Goal: Obtain resource: Obtain resource

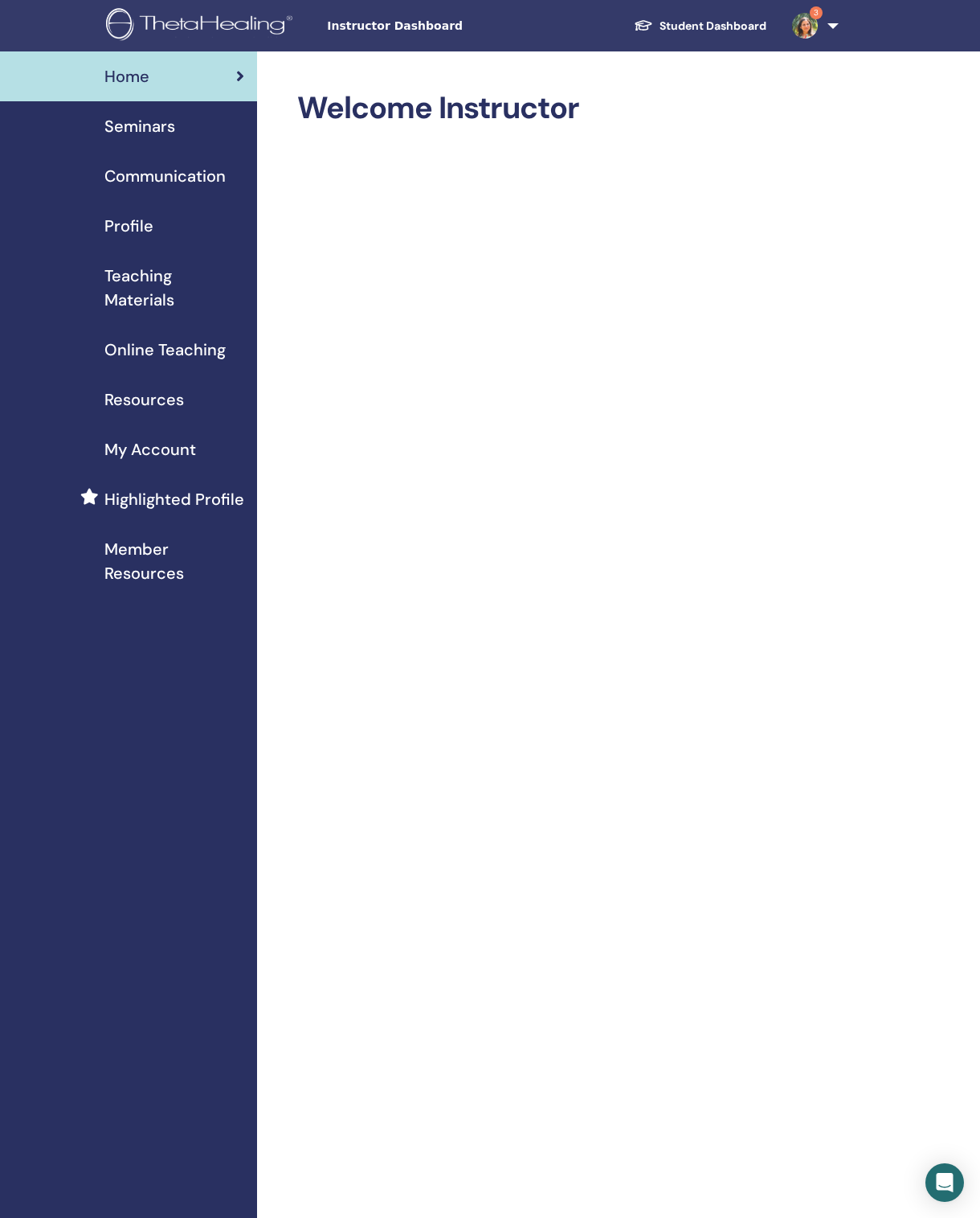
click at [396, 19] on span "Instructor Dashboard" at bounding box center [447, 25] width 241 height 16
click at [408, 37] on div "Instructor Dashboard Student Dashboard 3 SK Sangeeta Khandelwal My ThetaLearnin…" at bounding box center [490, 25] width 884 height 51
click at [387, 36] on div "Instructor Dashboard Student Dashboard 3 SK Sangeeta Khandelwal My ThetaLearnin…" at bounding box center [490, 25] width 884 height 51
click at [164, 134] on span "Seminars" at bounding box center [140, 126] width 71 height 24
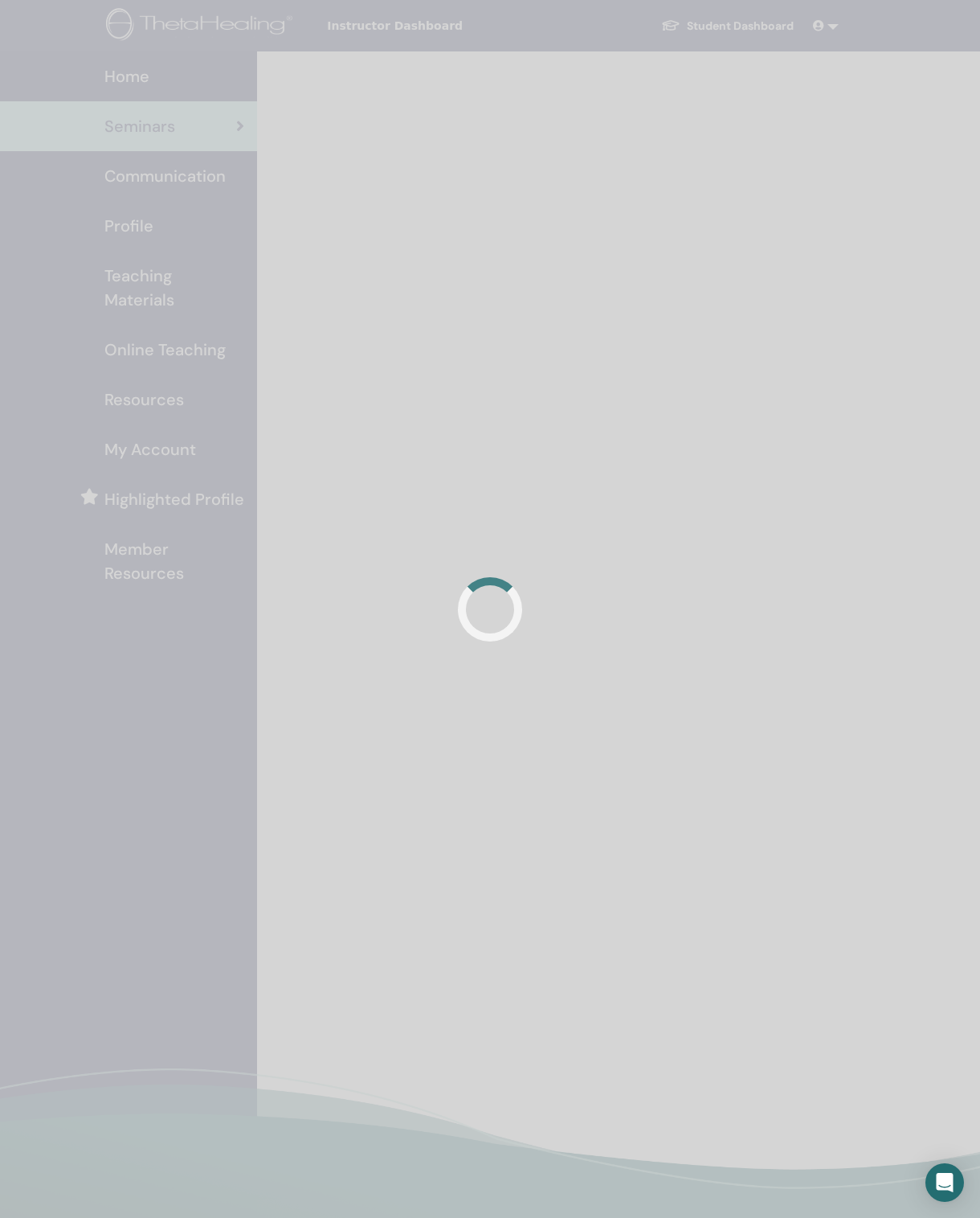
scroll to position [28, 0]
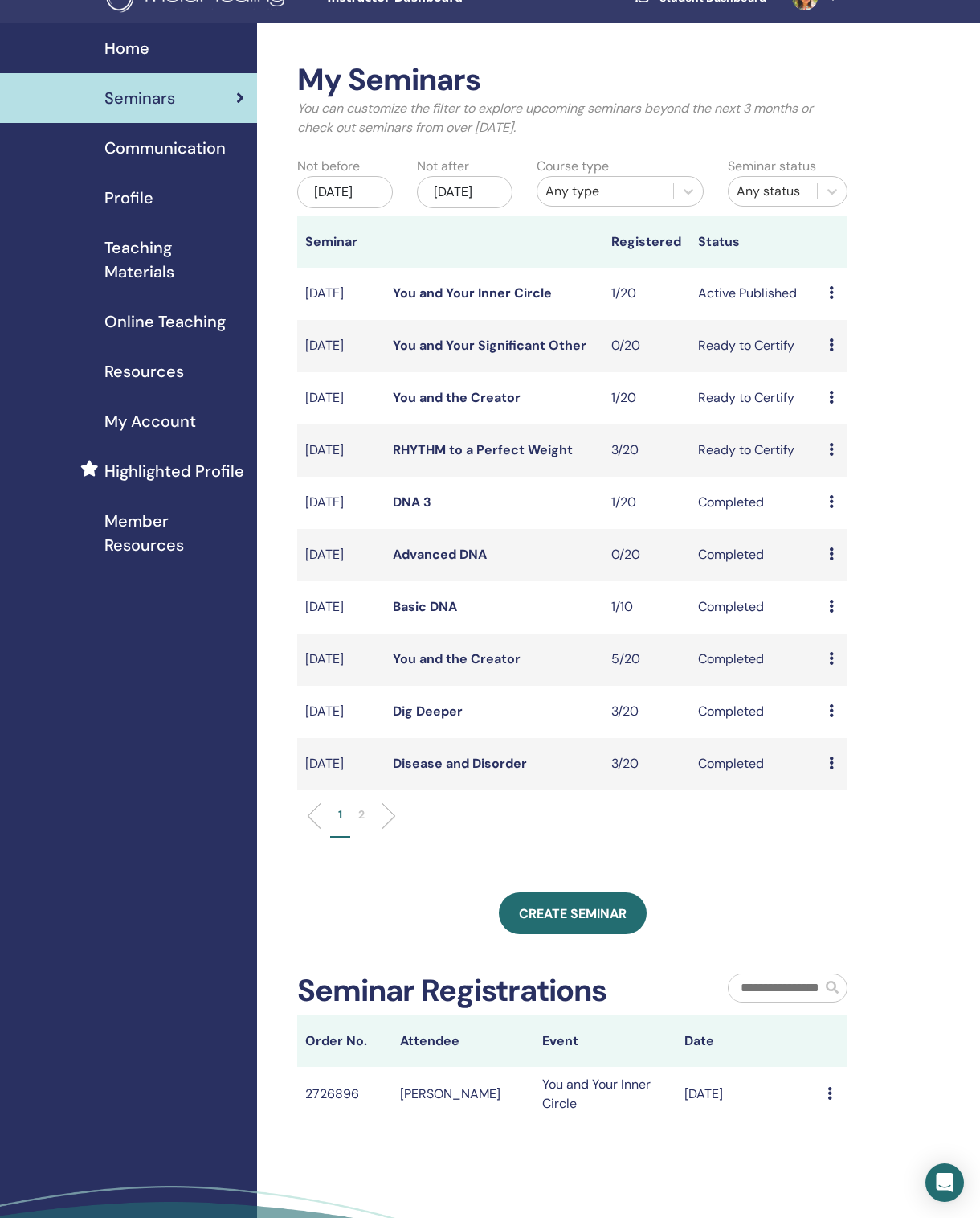
click at [162, 266] on span "Teaching Materials" at bounding box center [174, 260] width 140 height 48
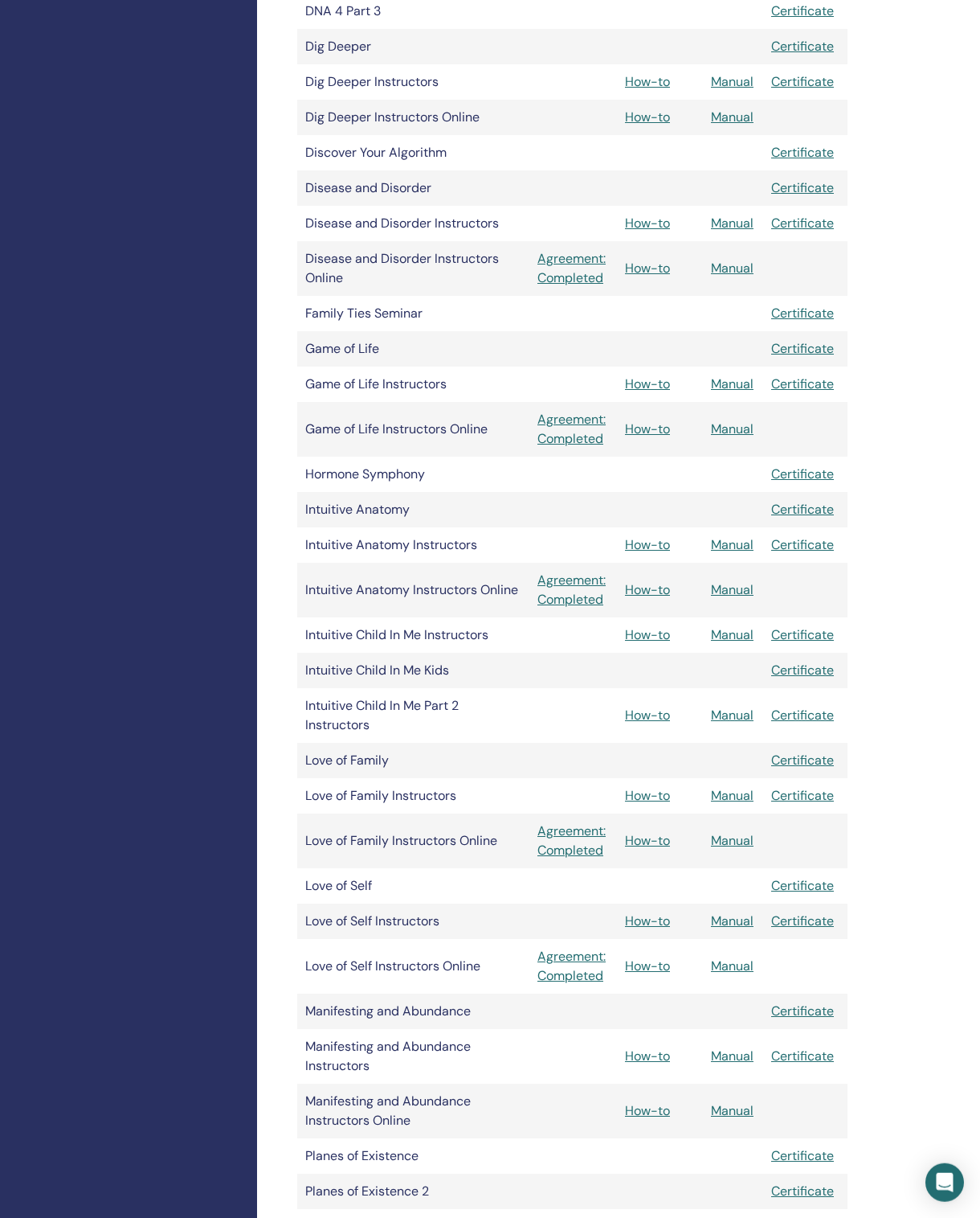
scroll to position [1013, 0]
click at [655, 926] on link "How-to" at bounding box center [648, 918] width 45 height 16
click at [642, 911] on link "How-to" at bounding box center [648, 918] width 45 height 16
